Goal: Complete application form: Complete application form

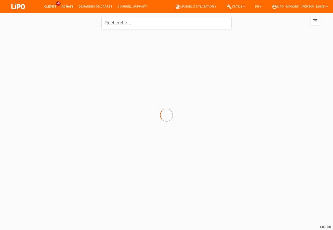
click at [67, 6] on link "Achats" at bounding box center [67, 6] width 17 height 3
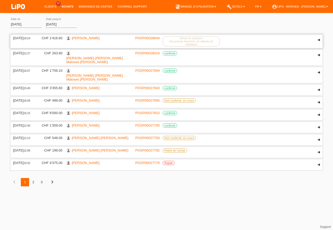
click at [80, 38] on link "[PERSON_NAME]" at bounding box center [86, 38] width 28 height 4
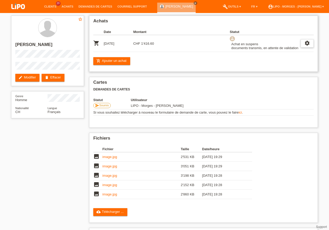
click at [307, 45] on icon "settings" at bounding box center [307, 43] width 6 height 6
click at [307, 42] on icon "settings" at bounding box center [307, 43] width 6 height 6
click at [282, 52] on span "Afficher" at bounding box center [284, 51] width 13 height 6
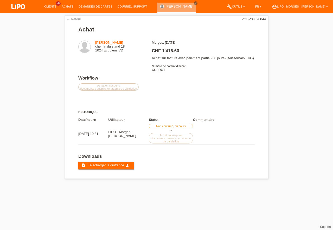
click at [316, 150] on div "← Retour POSP00028044 Achat [PERSON_NAME] chemin du stand 18 1024 Ecublens VD W…" at bounding box center [166, 98] width 333 height 171
click at [50, 7] on link "Clients" at bounding box center [50, 6] width 17 height 3
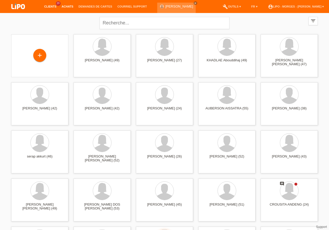
click at [67, 7] on link "Achats" at bounding box center [67, 6] width 17 height 3
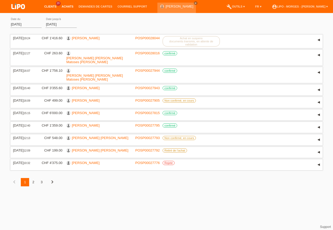
click at [47, 8] on link "Clients" at bounding box center [50, 6] width 17 height 3
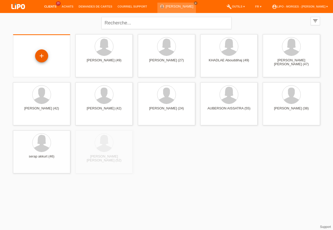
click at [42, 55] on div "+" at bounding box center [41, 55] width 13 height 13
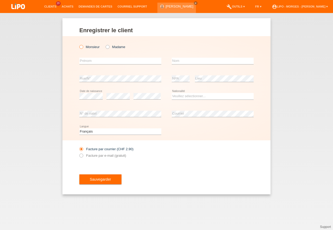
click at [78, 44] on icon at bounding box center [78, 44] width 0 height 0
click at [80, 48] on input "Monsieur" at bounding box center [80, 46] width 3 height 3
radio input "true"
click at [94, 64] on input "text" at bounding box center [120, 61] width 82 height 6
type input "[PERSON_NAME]"
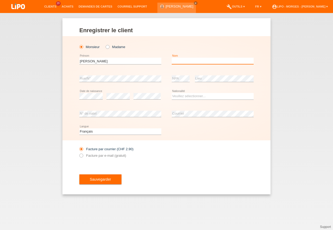
click at [176, 62] on input "text" at bounding box center [213, 61] width 82 height 6
type input "mihajlovic"
click at [172, 93] on select "Veuillez sélectionner... Suisse Allemagne Autriche Liechtenstein ------------ A…" at bounding box center [213, 96] width 82 height 6
select select "RS"
click at [0, 0] on option "Serbie" at bounding box center [0, 0] width 0 height 0
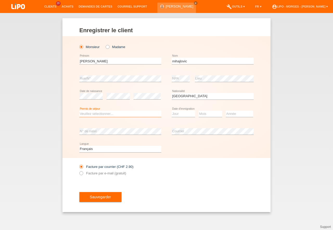
click at [79, 111] on select "Veuillez sélectionner... C B B - Statut de réfugié Autre" at bounding box center [120, 114] width 82 height 6
select select "C"
click at [0, 0] on option "C" at bounding box center [0, 0] width 0 height 0
click at [172, 111] on select "Jour 01 02 03 04 05 06 07 08 09 10 11" at bounding box center [183, 114] width 23 height 6
select select "26"
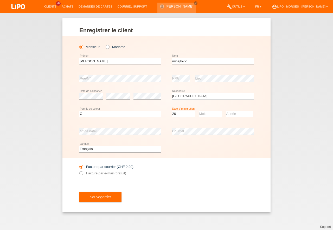
click at [0, 0] on option "26" at bounding box center [0, 0] width 0 height 0
click at [199, 111] on select "Mois 01 02 03 04 05 06 07 08 09 10 11" at bounding box center [210, 114] width 23 height 6
select select "10"
click at [0, 0] on option "10" at bounding box center [0, 0] width 0 height 0
click at [226, 111] on select "Année 2025 2024 2023 2022 2021 2020 2019 2018 2017 2016 2015 2014 2013 2012 201…" at bounding box center [239, 114] width 27 height 6
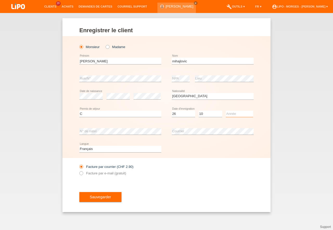
select select "2003"
click at [0, 0] on option "2003" at bounding box center [0, 0] width 0 height 0
click at [78, 170] on icon at bounding box center [78, 170] width 0 height 0
click at [81, 174] on input "Facture par e-mail (gratuit)" at bounding box center [80, 174] width 3 height 6
radio input "true"
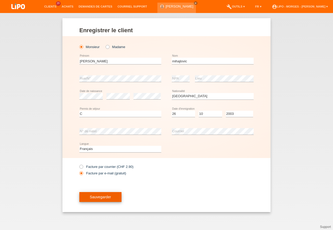
click at [97, 196] on span "Sauvegarder" at bounding box center [100, 197] width 21 height 4
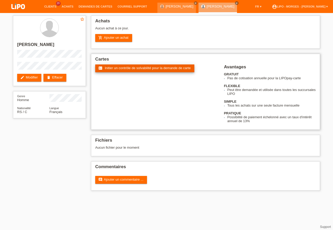
click at [137, 69] on span "Initier un contrôle de solvabilité pour la demande de carte" at bounding box center [148, 68] width 86 height 4
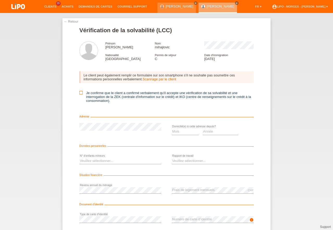
click at [81, 92] on input "Je confirme que le client a confirmé verbalement qu'il accepte une vérification…" at bounding box center [80, 92] width 3 height 3
checkbox input "true"
click at [172, 128] on select "Mois 01 02 03 04 05 06 07 08 09 10" at bounding box center [185, 131] width 27 height 6
select select "06"
click at [0, 0] on option "06" at bounding box center [0, 0] width 0 height 0
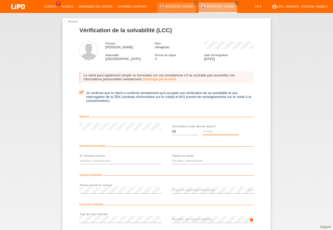
click at [202, 128] on select "Année 2025 2024 2023 2022 2021 2020 2019 2018 2017 2016 2015 2014 2013 2012 201…" at bounding box center [220, 131] width 36 height 6
select select "2018"
click at [0, 0] on option "2018" at bounding box center [0, 0] width 0 height 0
click at [0, 0] on option "0" at bounding box center [0, 0] width 0 height 0
click at [79, 158] on select "Veuillez sélectionner... 0 1 2 3 4 5 6 7 8 9" at bounding box center [120, 161] width 82 height 6
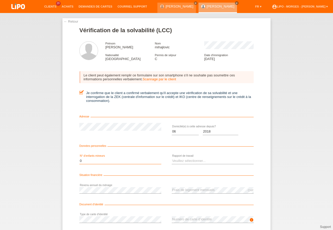
select select "1"
click at [0, 0] on option "1" at bounding box center [0, 0] width 0 height 0
click at [172, 158] on select "Veuillez sélectionner... A durée indéterminée A durée déterminée Apprenti/étudi…" at bounding box center [213, 161] width 82 height 6
select select "UNLIMITED"
click at [0, 0] on option "A durée indéterminée" at bounding box center [0, 0] width 0 height 0
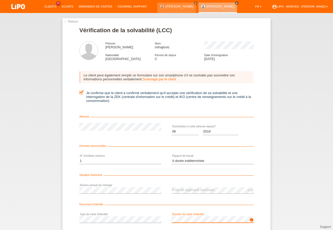
scroll to position [34, 0]
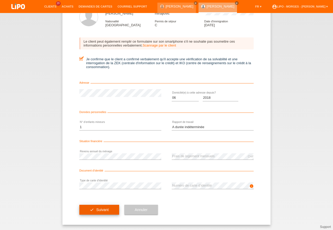
click at [97, 209] on span "Suivant" at bounding box center [102, 210] width 12 height 4
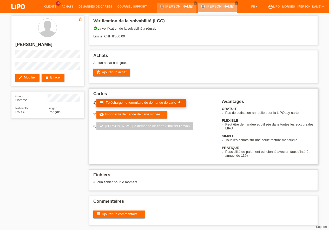
click at [126, 103] on span "Télécharger le formulaire de demande de carte" at bounding box center [141, 103] width 70 height 4
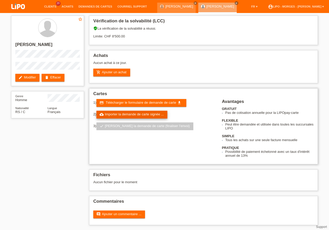
click at [131, 114] on link "cloud_upload Importer la demande de carte signée ..." at bounding box center [131, 115] width 71 height 8
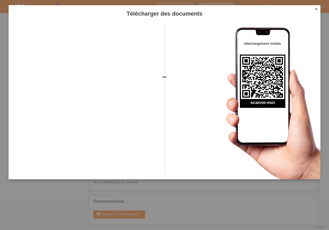
click at [317, 9] on icon "close" at bounding box center [316, 9] width 4 height 4
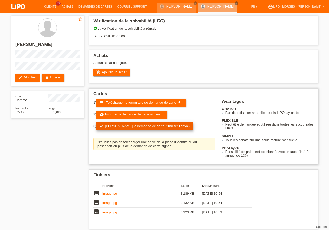
click at [171, 126] on link "check Soumettre la demande de carte (finaliser l’envoi)" at bounding box center [144, 126] width 97 height 8
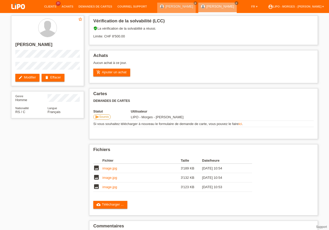
click at [183, 4] on div "[PERSON_NAME] close" at bounding box center [176, 8] width 38 height 10
click at [67, 6] on link "Achats" at bounding box center [67, 6] width 17 height 3
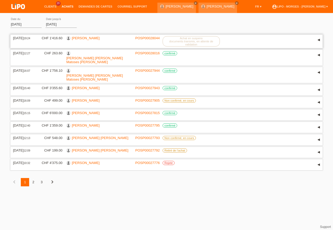
click at [318, 40] on div "▾" at bounding box center [318, 40] width 8 height 8
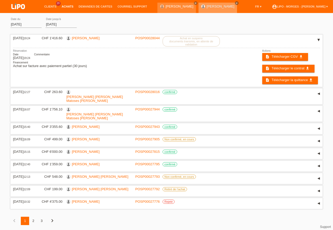
click at [235, 2] on icon "close" at bounding box center [236, 3] width 3 height 3
